Goal: Book appointment/travel/reservation

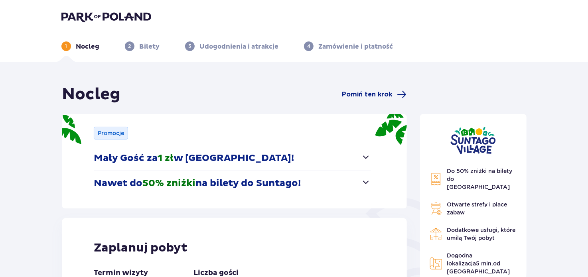
click at [366, 182] on span "button" at bounding box center [367, 183] width 10 height 10
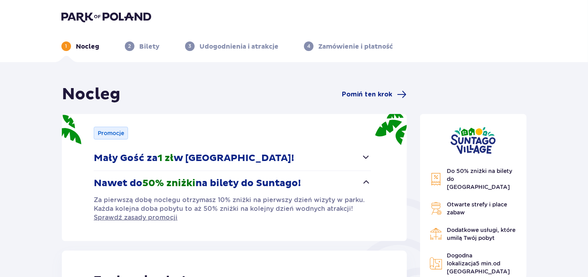
click at [364, 158] on span "button" at bounding box center [367, 157] width 10 height 10
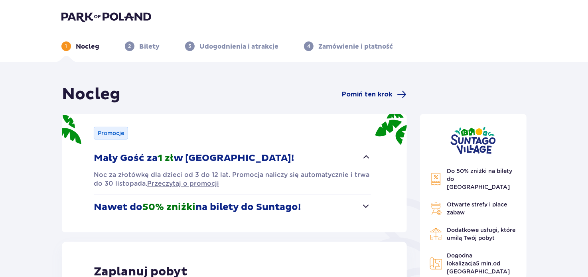
click at [372, 202] on div "Promocje Mały Gość za 1 zł w [GEOGRAPHIC_DATA]! Noc za złotówkę dla dzieci od 3…" at bounding box center [234, 173] width 345 height 119
click at [368, 202] on span "button" at bounding box center [367, 207] width 10 height 10
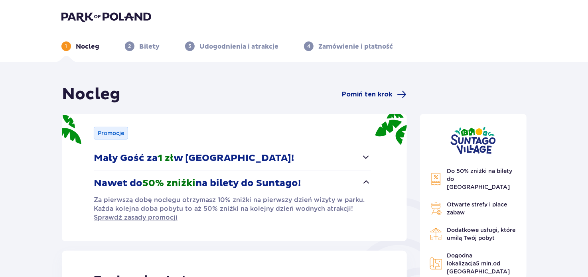
click at [365, 164] on button "Mały Gość za 1 zł w [GEOGRAPHIC_DATA]!" at bounding box center [232, 158] width 277 height 25
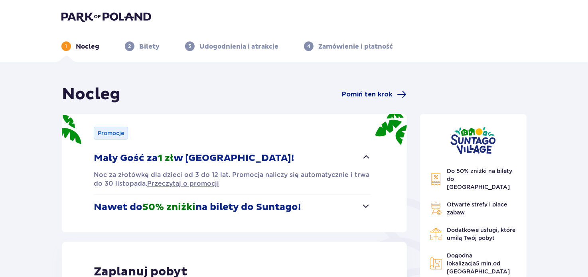
click at [224, 203] on p "Nawet do 50% zniżki na bilety do [GEOGRAPHIC_DATA]!" at bounding box center [197, 208] width 207 height 12
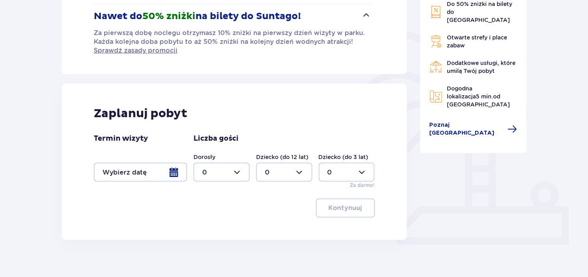
scroll to position [178, 0]
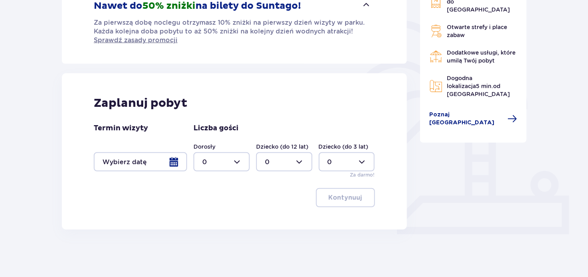
click at [173, 159] on div at bounding box center [140, 161] width 93 height 19
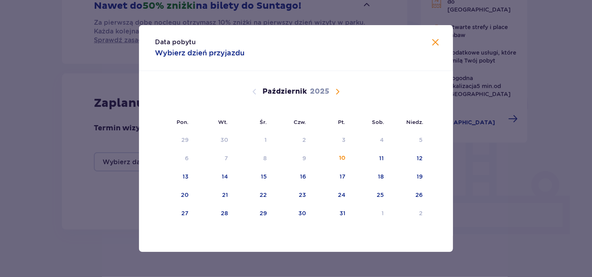
click at [341, 90] on span "Następny miesiąc" at bounding box center [337, 92] width 10 height 10
click at [337, 177] on div "14" at bounding box center [330, 177] width 39 height 18
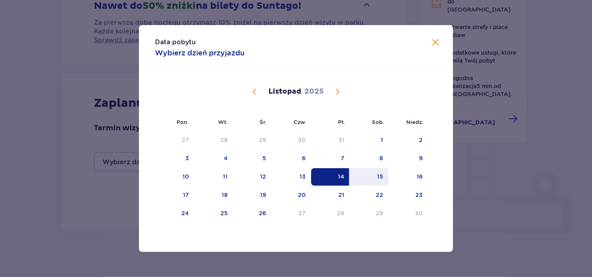
click at [380, 178] on div "15" at bounding box center [380, 177] width 6 height 8
type input "[DATE] - [DATE]"
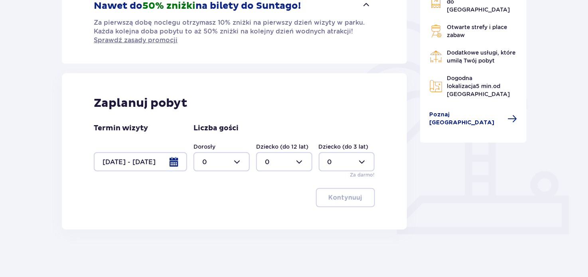
click at [242, 160] on div at bounding box center [222, 161] width 56 height 19
click at [210, 247] on span "4" at bounding box center [222, 253] width 55 height 17
type input "4"
click at [299, 161] on div at bounding box center [284, 161] width 56 height 19
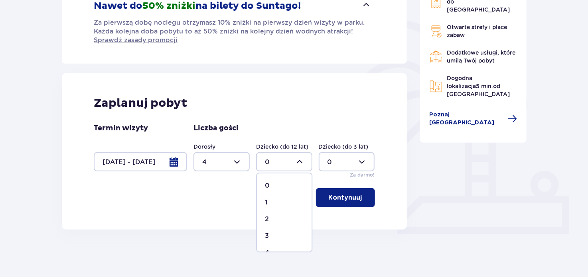
click at [270, 215] on div "2" at bounding box center [284, 219] width 39 height 9
click at [287, 153] on div at bounding box center [284, 161] width 56 height 19
click at [278, 195] on span "1" at bounding box center [284, 202] width 55 height 17
type input "1"
click at [334, 165] on div at bounding box center [347, 161] width 56 height 19
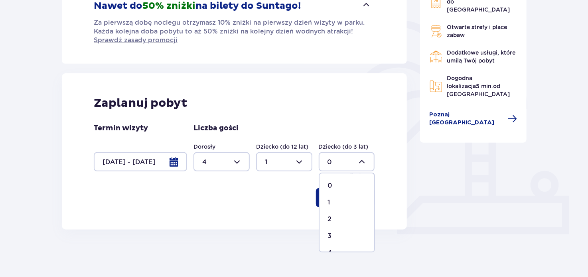
click at [332, 199] on div "1" at bounding box center [347, 202] width 39 height 9
type input "1"
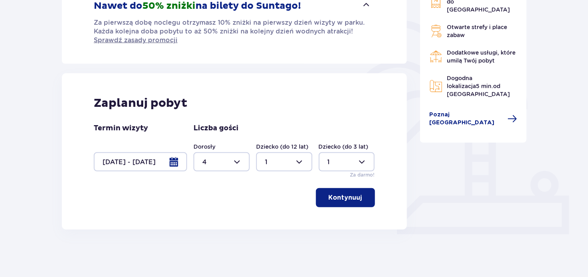
click at [348, 198] on p "Kontynuuj" at bounding box center [346, 198] width 34 height 9
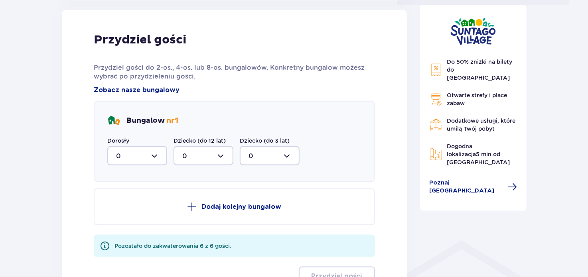
scroll to position [407, 0]
click at [161, 155] on div at bounding box center [137, 155] width 60 height 19
click at [161, 154] on div at bounding box center [137, 155] width 60 height 19
click at [129, 211] on div "2" at bounding box center [137, 214] width 42 height 9
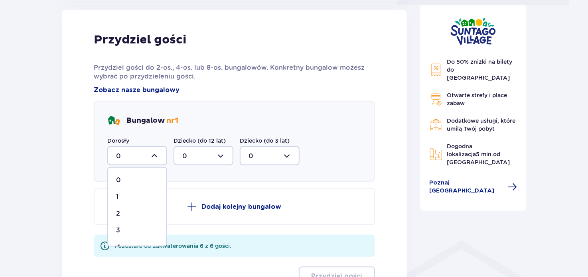
type input "2"
click at [226, 156] on div at bounding box center [204, 155] width 60 height 19
click at [206, 198] on div "1" at bounding box center [203, 197] width 42 height 9
type input "1"
click at [226, 204] on p "Dodaj kolejny bungalow" at bounding box center [242, 207] width 80 height 9
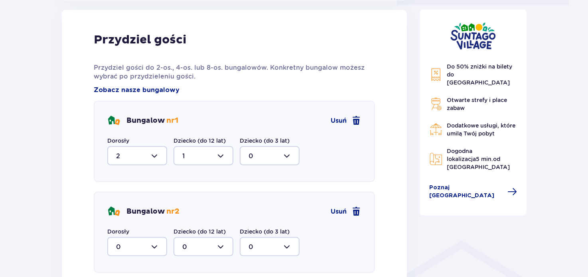
click at [153, 243] on div at bounding box center [137, 246] width 60 height 19
click at [144, 217] on span "2" at bounding box center [137, 222] width 58 height 17
type input "2"
click at [269, 245] on div at bounding box center [270, 246] width 60 height 19
click at [253, 220] on div "1" at bounding box center [270, 222] width 42 height 9
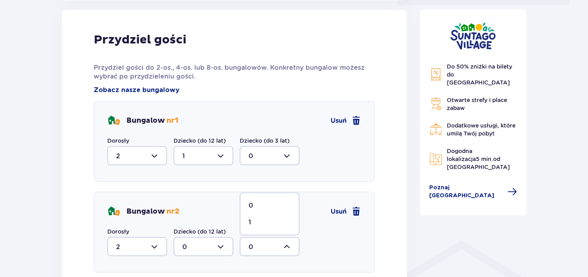
type input "1"
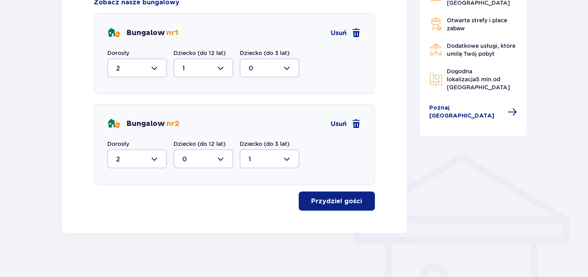
scroll to position [498, 0]
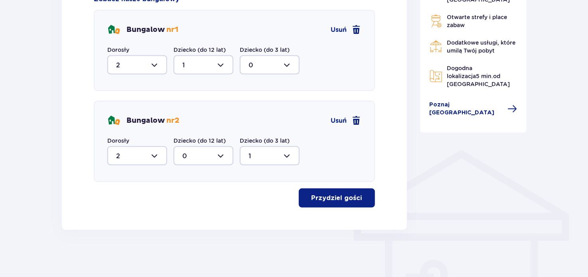
click at [349, 199] on p "Przydziel gości" at bounding box center [337, 198] width 51 height 9
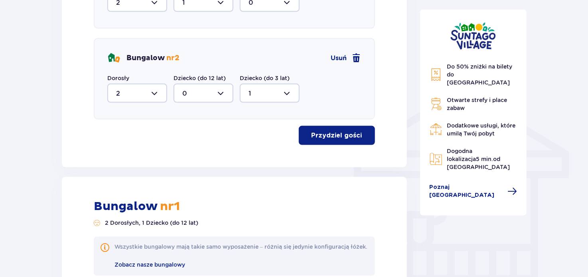
scroll to position [488, 0]
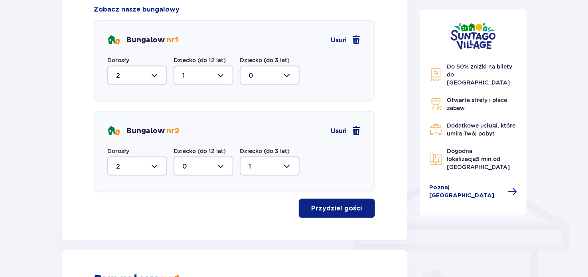
click at [358, 132] on span at bounding box center [357, 132] width 10 height 10
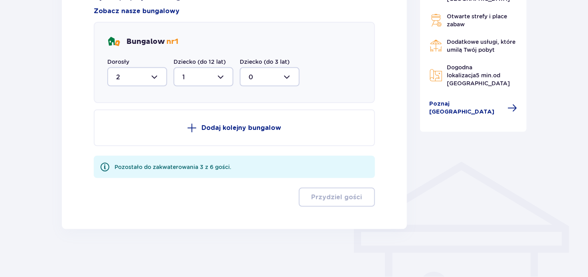
scroll to position [485, 0]
click at [161, 80] on div at bounding box center [137, 77] width 60 height 19
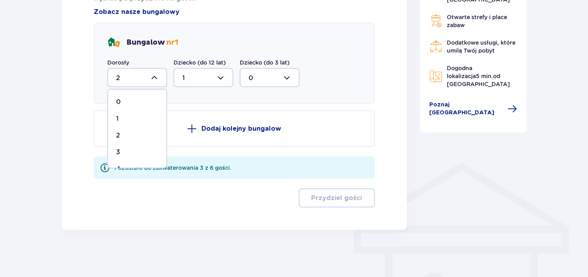
click at [126, 163] on span "4" at bounding box center [137, 169] width 58 height 17
type input "4"
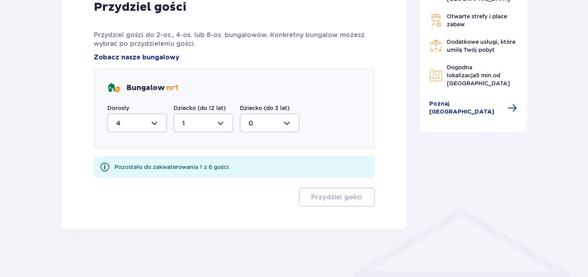
scroll to position [439, 0]
click at [267, 126] on div at bounding box center [270, 124] width 60 height 19
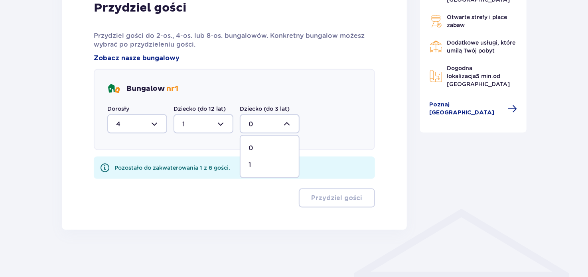
click at [255, 162] on div "1" at bounding box center [270, 165] width 42 height 9
type input "1"
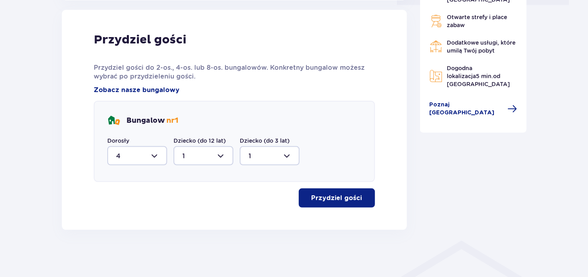
click at [312, 198] on p "Przydziel gości" at bounding box center [337, 198] width 51 height 9
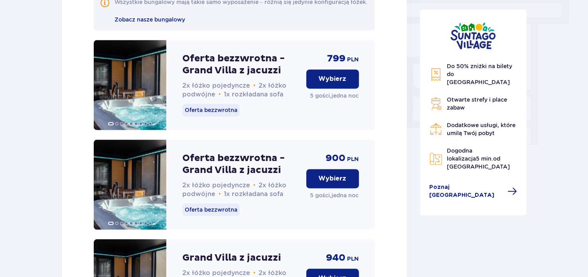
scroll to position [717, 0]
